Goal: Navigation & Orientation: Find specific page/section

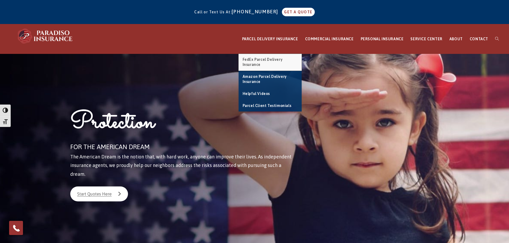
click at [264, 58] on span "FedEx Parcel Delivery Insurance" at bounding box center [262, 62] width 40 height 10
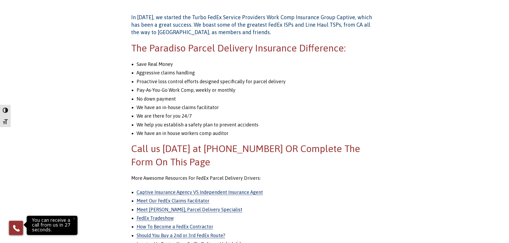
scroll to position [646, 0]
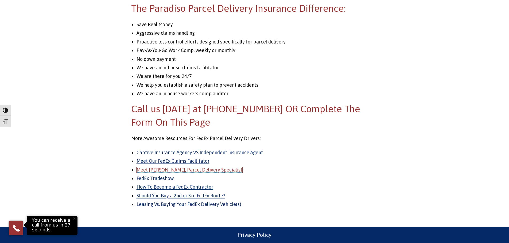
click at [158, 170] on link "Meet Erika, Parcel Delivery Specialist" at bounding box center [189, 170] width 106 height 6
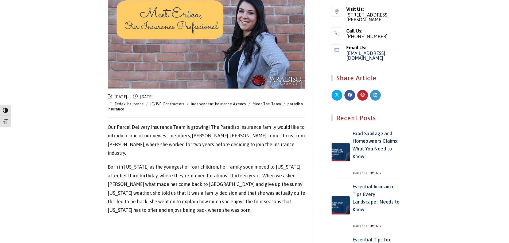
scroll to position [240, 0]
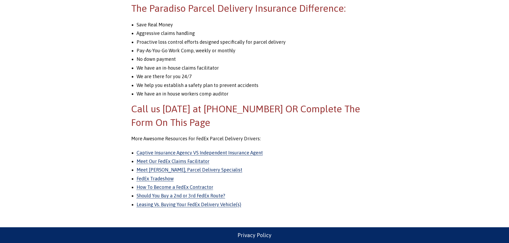
scroll to position [646, 0]
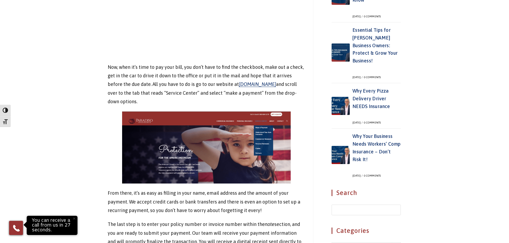
scroll to position [254, 0]
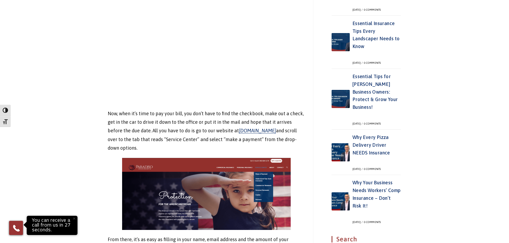
click at [253, 127] on p "Now, when it’s time to pay your bill, you don’t have to find the checkbook, mak…" at bounding box center [206, 130] width 197 height 43
click at [253, 132] on em "www.paradisoinsurance.com" at bounding box center [257, 131] width 37 height 6
